Goal: Information Seeking & Learning: Learn about a topic

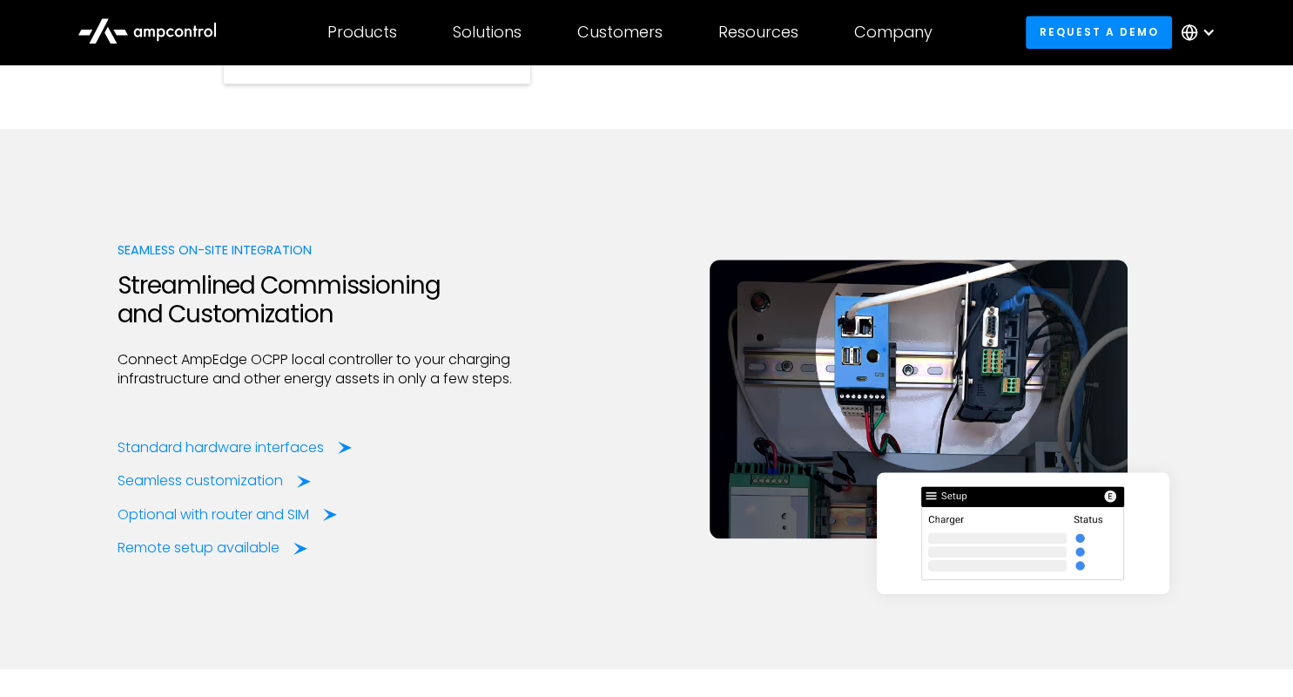
scroll to position [2069, 0]
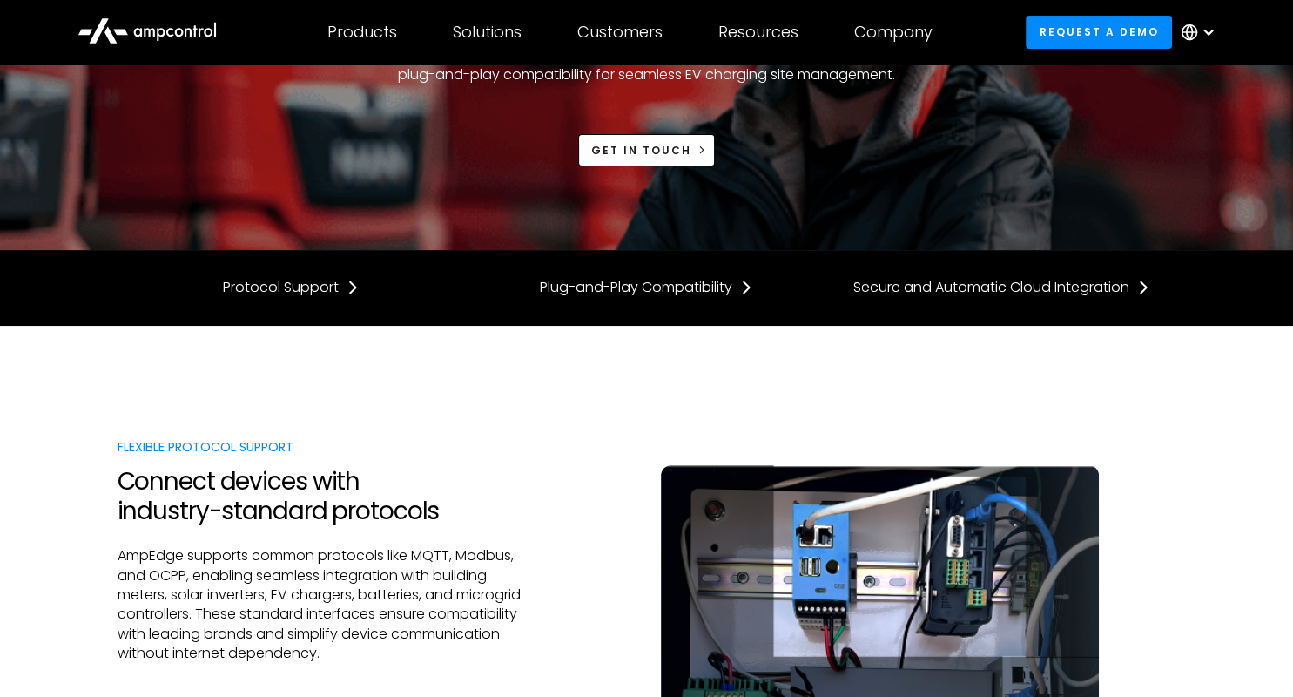
scroll to position [564, 0]
